Goal: Transaction & Acquisition: Purchase product/service

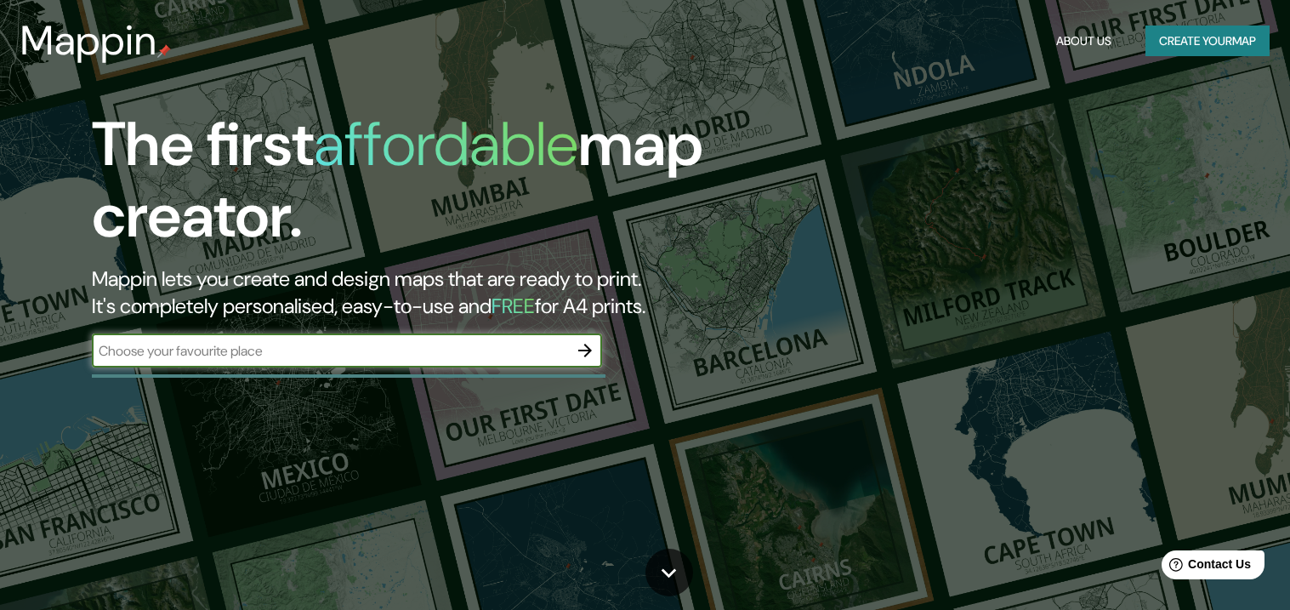
click at [367, 356] on input "text" at bounding box center [330, 351] width 476 height 20
click at [430, 367] on div "​" at bounding box center [347, 350] width 510 height 34
paste input "19.026988,-98.319013"
type input "19.026988,-98.319013"
click at [582, 354] on icon "button" at bounding box center [585, 350] width 20 height 20
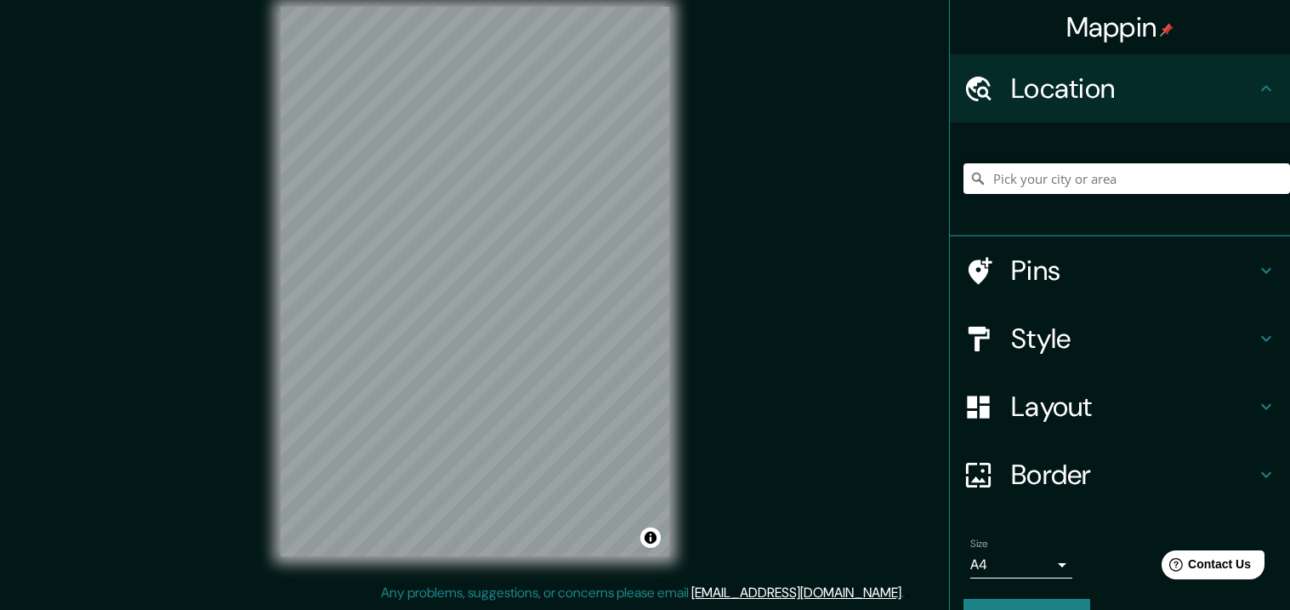
scroll to position [15, 0]
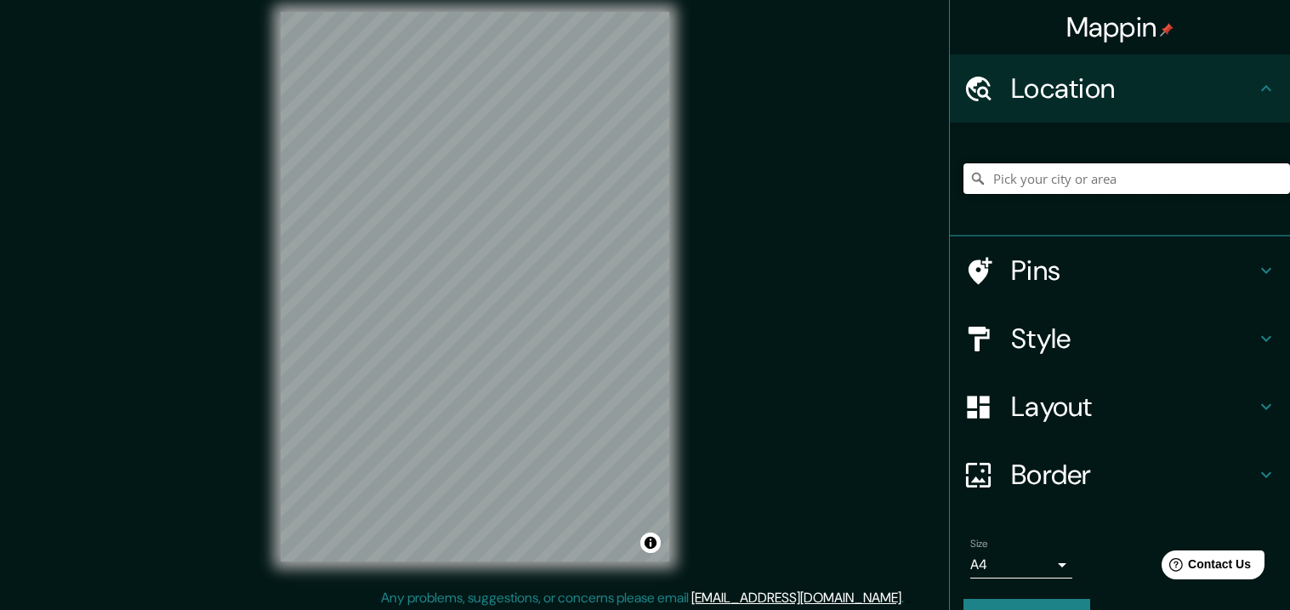
click at [1042, 182] on input "Pick your city or area" at bounding box center [1127, 178] width 327 height 31
paste input "19.026988,-98.319013"
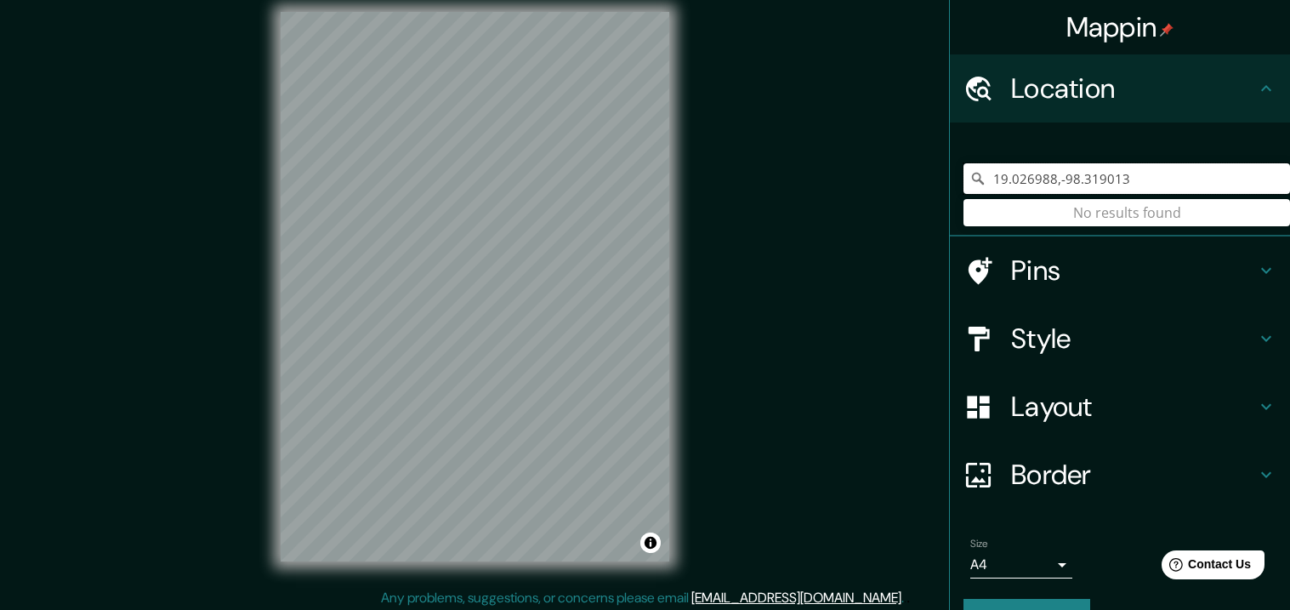
type input "19.026988,-98.319013"
click at [1042, 253] on h4 "Pins" at bounding box center [1133, 270] width 245 height 34
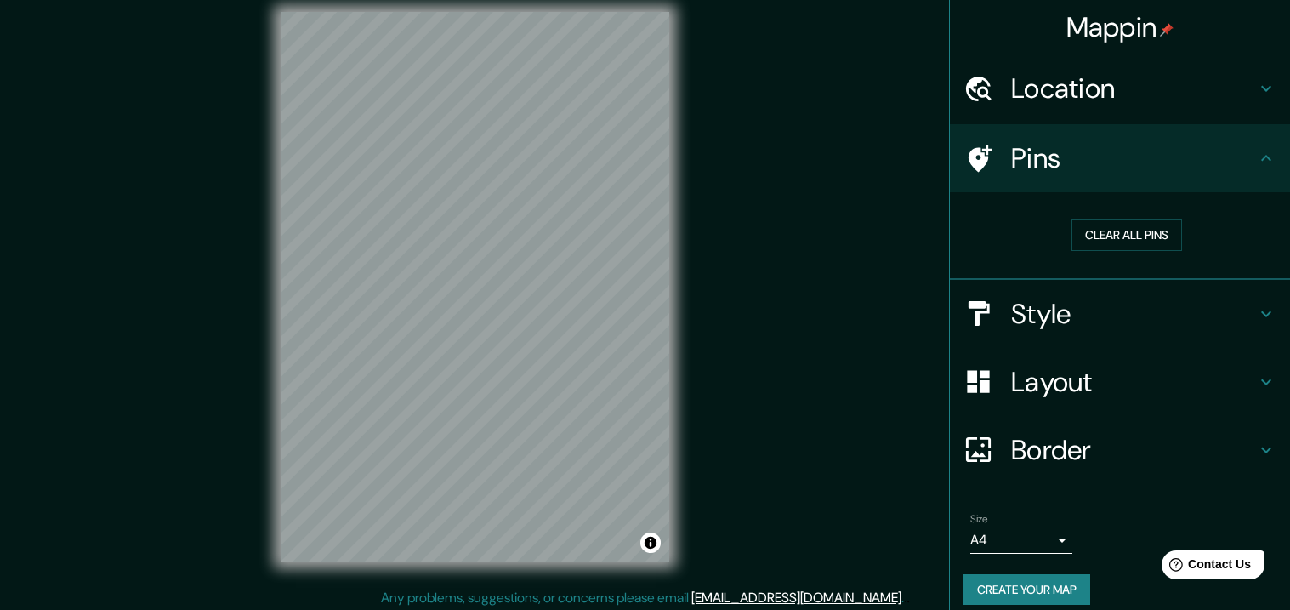
click at [786, 284] on div "Mappin Location 19.026988,-98.319013 No results found Pins Clear all pins Style…" at bounding box center [645, 300] width 1290 height 630
click at [1020, 578] on button "Create your map" at bounding box center [1027, 589] width 127 height 31
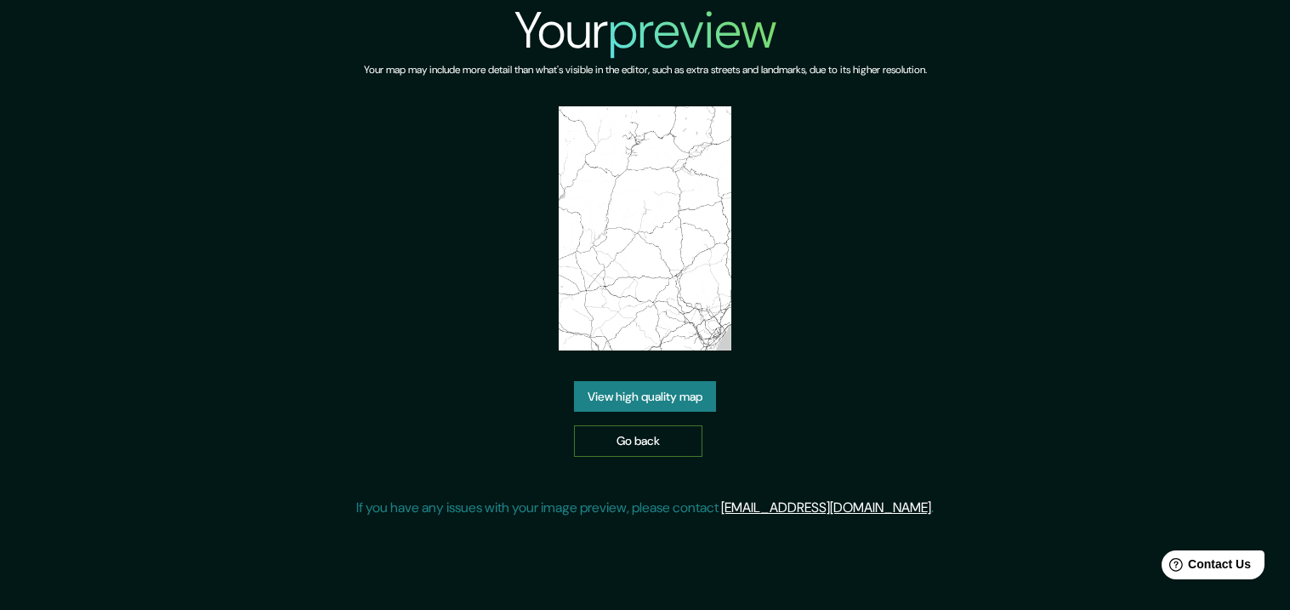
click at [677, 441] on link "Go back" at bounding box center [638, 440] width 128 height 31
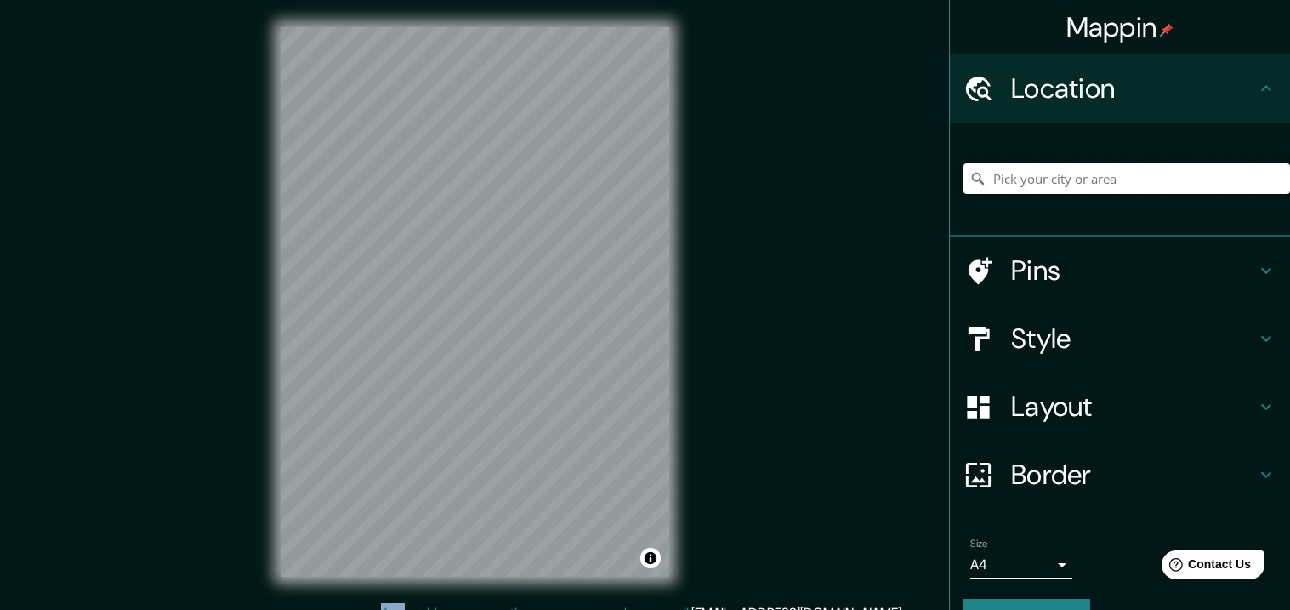
click at [1071, 186] on input "Pick your city or area" at bounding box center [1127, 178] width 327 height 31
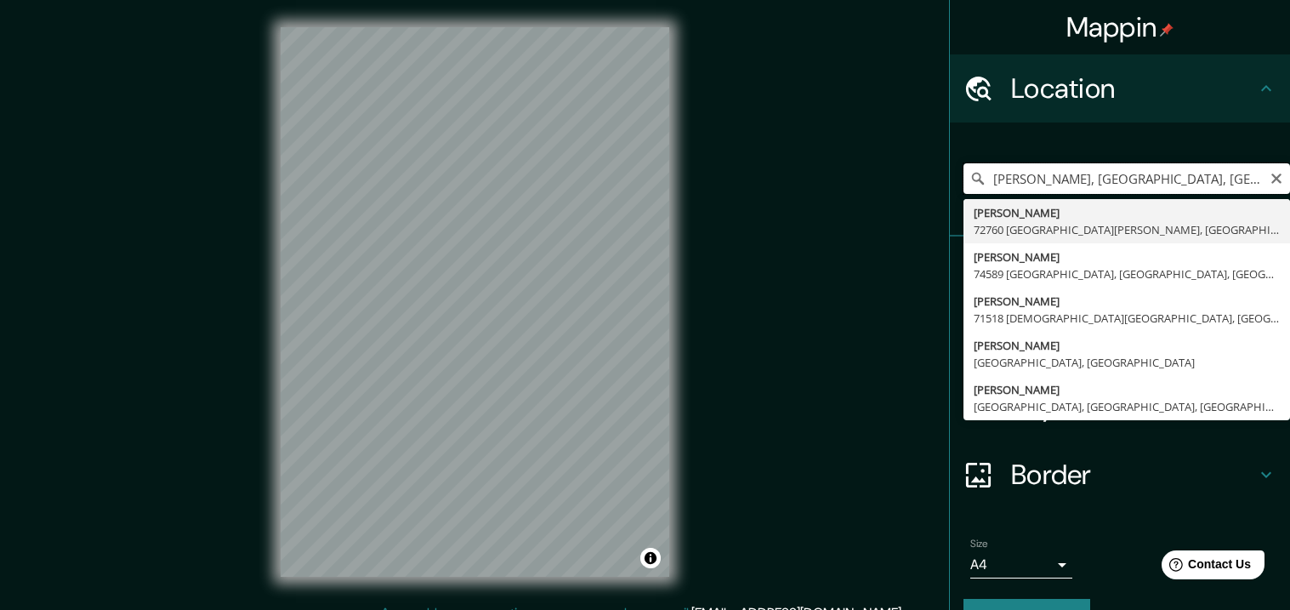
drag, startPoint x: 1230, startPoint y: 178, endPoint x: 1098, endPoint y: 188, distance: 132.2
click at [1098, 188] on input "[PERSON_NAME], [GEOGRAPHIC_DATA], [GEOGRAPHIC_DATA]" at bounding box center [1127, 178] width 327 height 31
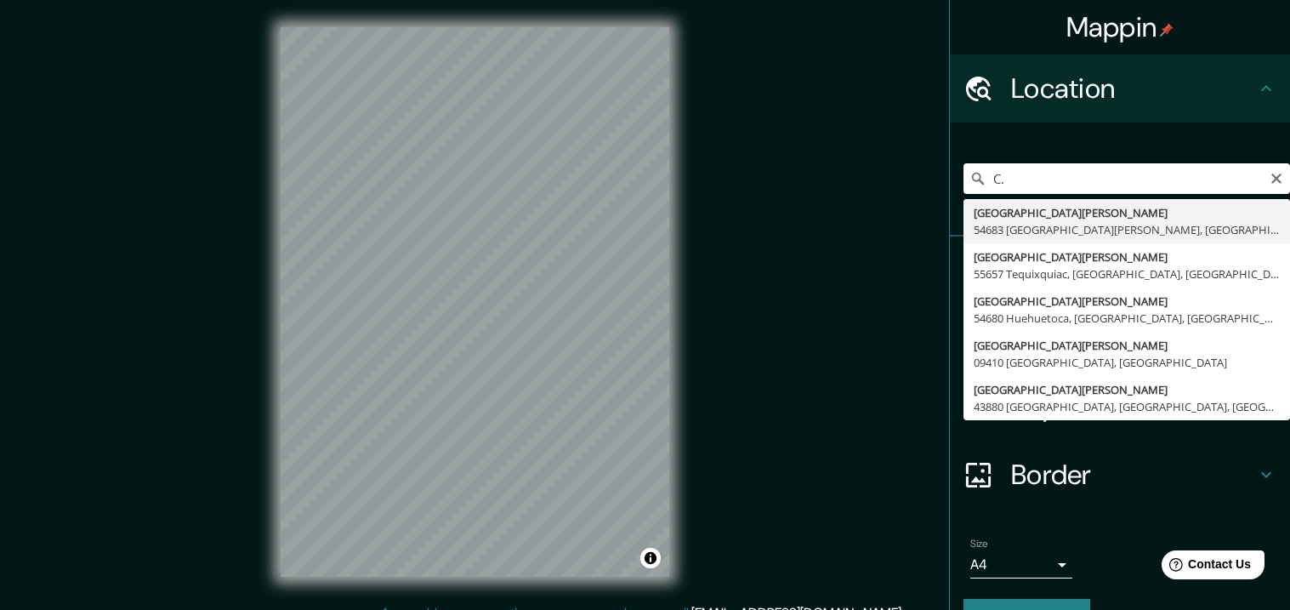
type input "C"
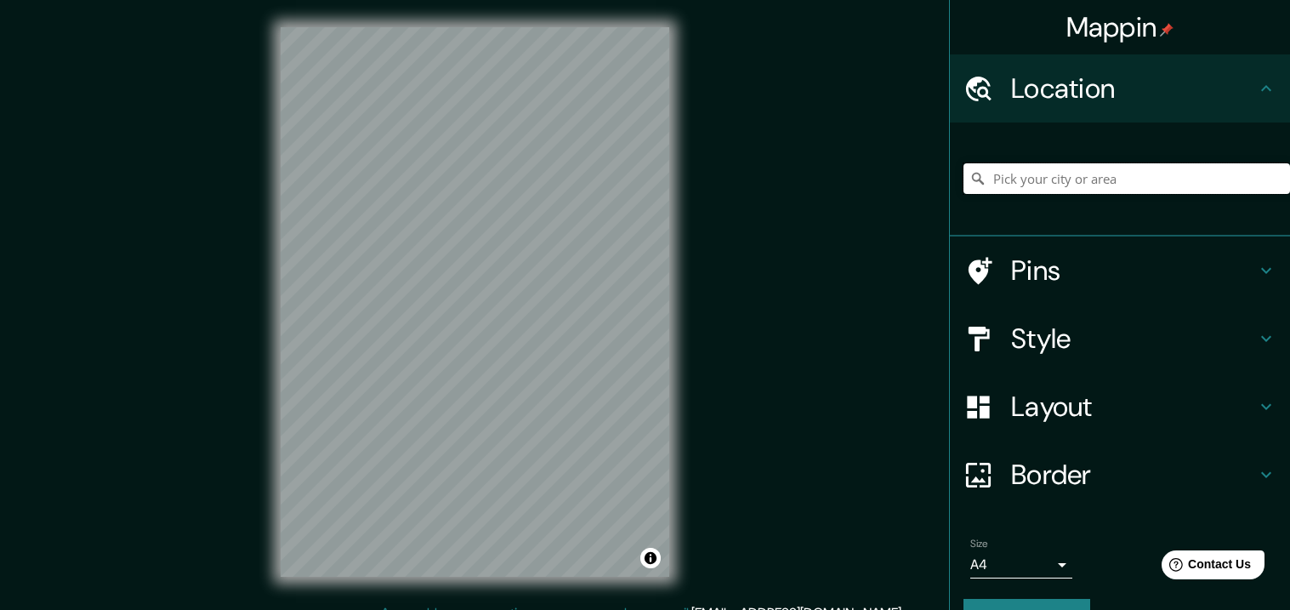
click at [1142, 175] on input "Pick your city or area" at bounding box center [1127, 178] width 327 height 31
paste input "C. [PERSON_NAME], [GEOGRAPHIC_DATA][PERSON_NAME], [GEOGRAPHIC_DATA][PERSON_NAME…"
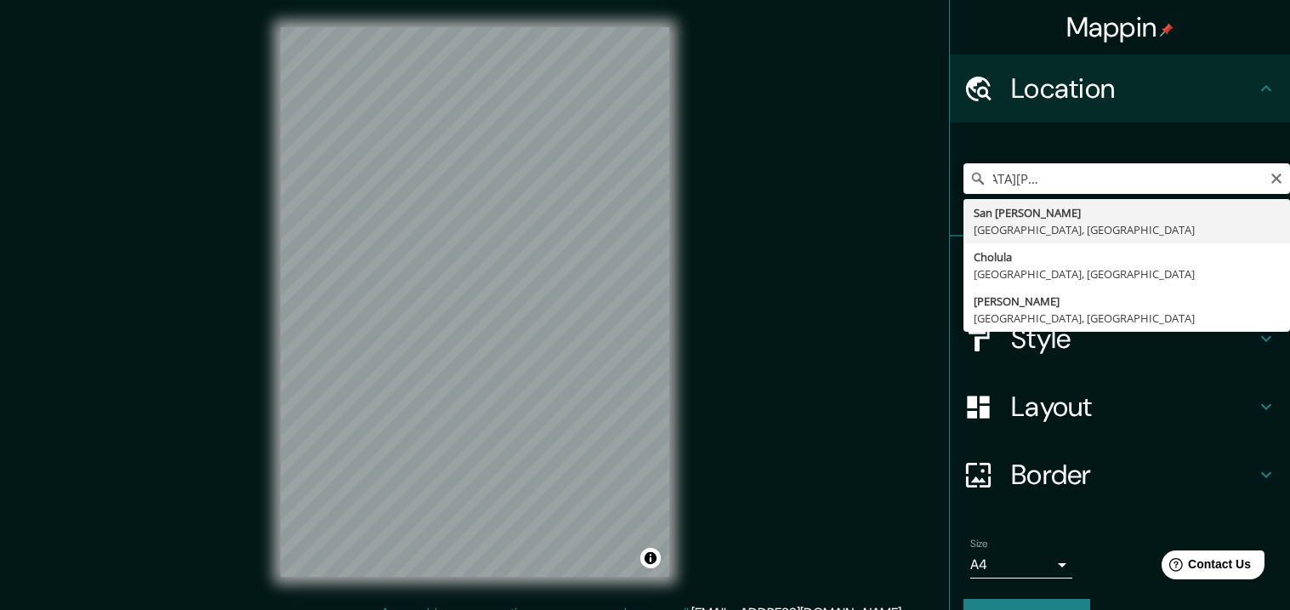
type input "[GEOGRAPHIC_DATA][PERSON_NAME], [GEOGRAPHIC_DATA], [GEOGRAPHIC_DATA]"
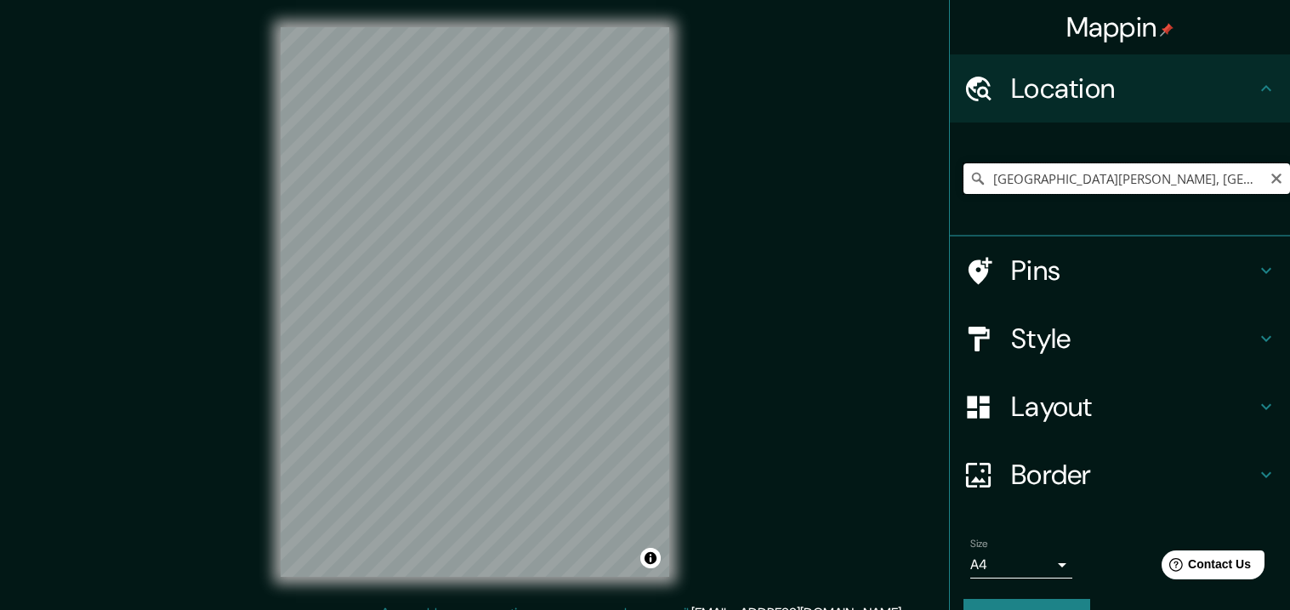
click at [1200, 181] on input "[GEOGRAPHIC_DATA][PERSON_NAME], [GEOGRAPHIC_DATA], [GEOGRAPHIC_DATA]" at bounding box center [1127, 178] width 327 height 31
drag, startPoint x: 1213, startPoint y: 179, endPoint x: 982, endPoint y: 203, distance: 231.8
click at [982, 203] on div "[GEOGRAPHIC_DATA][PERSON_NAME], [GEOGRAPHIC_DATA], [GEOGRAPHIC_DATA]" at bounding box center [1127, 178] width 327 height 85
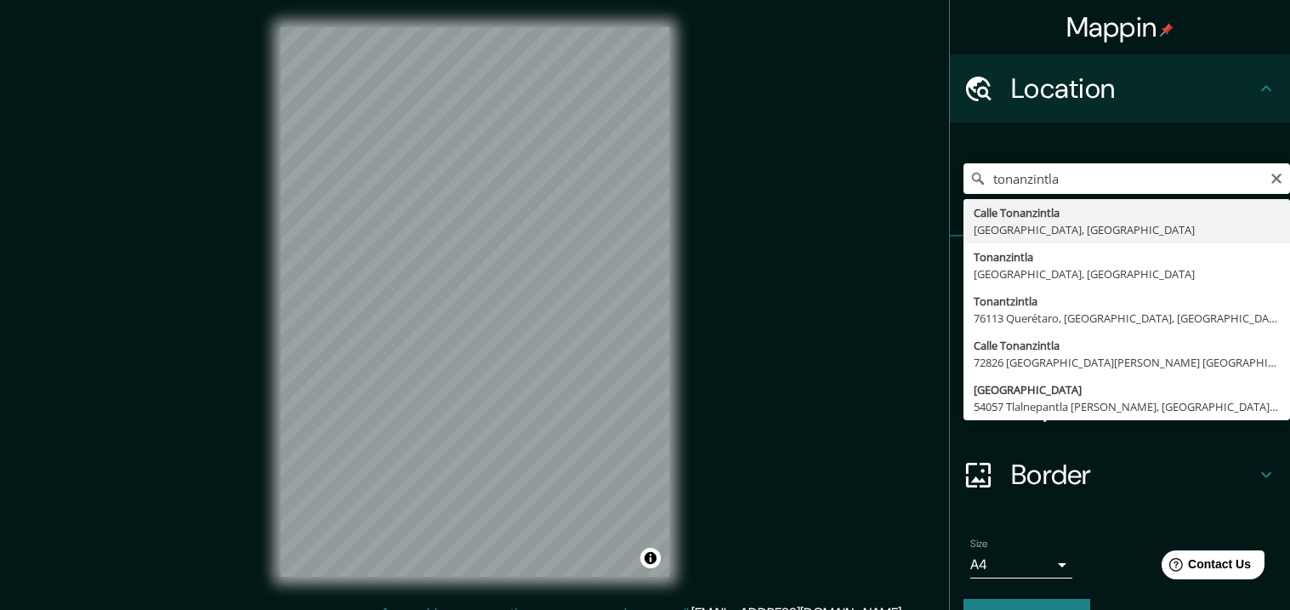
click at [880, 305] on div "Mappin Location tonanzintla [GEOGRAPHIC_DATA] [GEOGRAPHIC_DATA] [GEOGRAPHIC_DAT…" at bounding box center [645, 315] width 1290 height 630
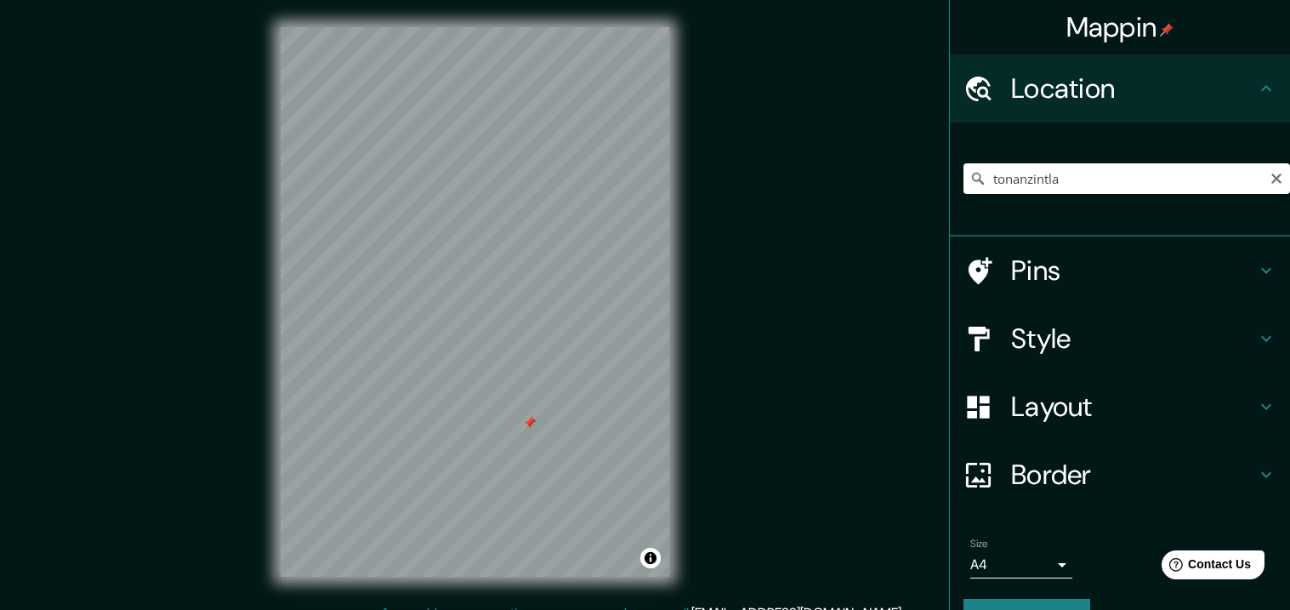
click at [1128, 96] on h4 "Location" at bounding box center [1133, 88] width 245 height 34
click at [1278, 73] on div "Location" at bounding box center [1120, 88] width 340 height 68
click at [1222, 188] on input "tonanzintla" at bounding box center [1127, 178] width 327 height 31
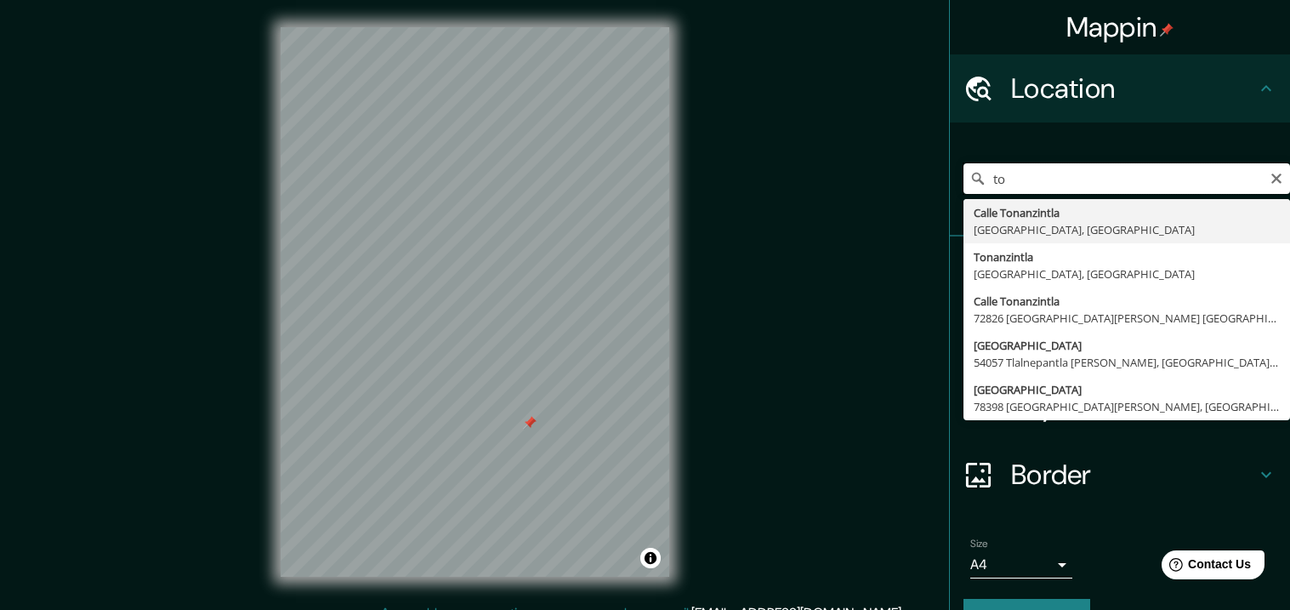
type input "t"
